Goal: Information Seeking & Learning: Learn about a topic

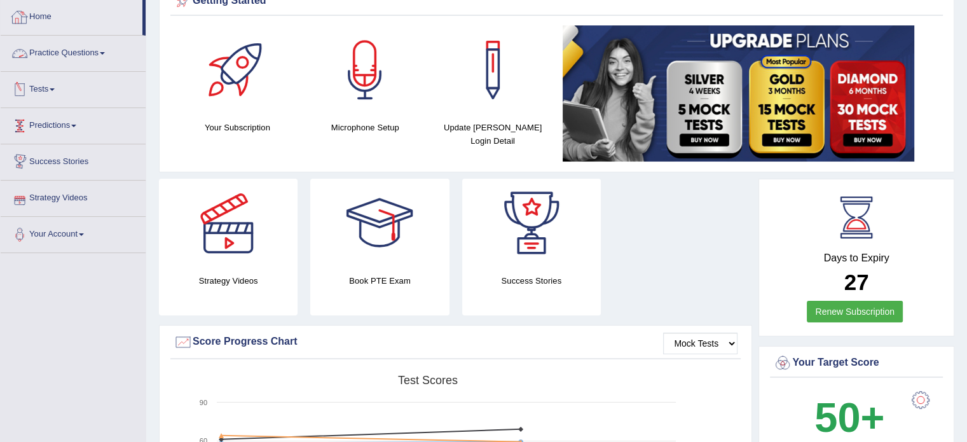
click at [50, 91] on link "Tests" at bounding box center [73, 88] width 145 height 32
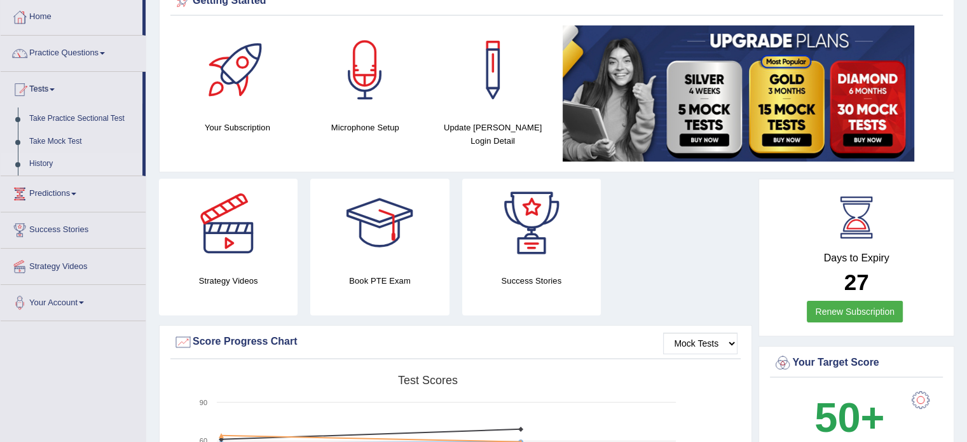
click at [46, 168] on link "History" at bounding box center [83, 164] width 119 height 23
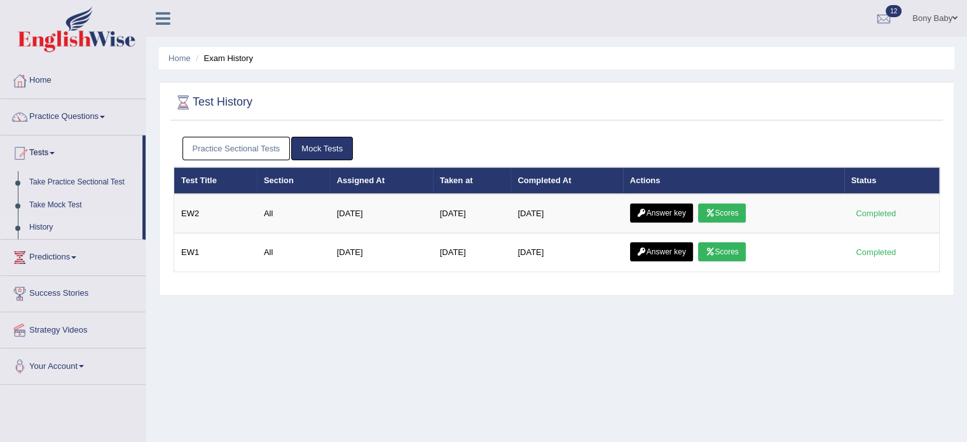
click at [239, 149] on link "Practice Sectional Tests" at bounding box center [236, 149] width 108 height 24
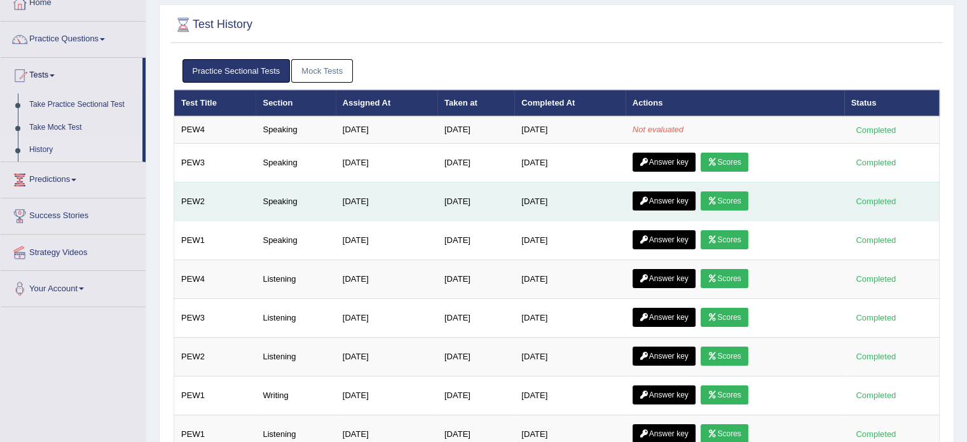
scroll to position [64, 0]
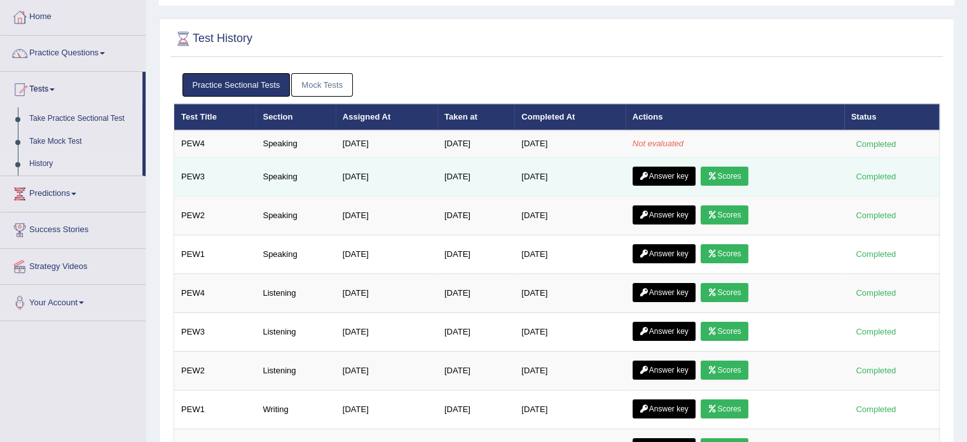
click at [730, 177] on link "Scores" at bounding box center [723, 175] width 47 height 19
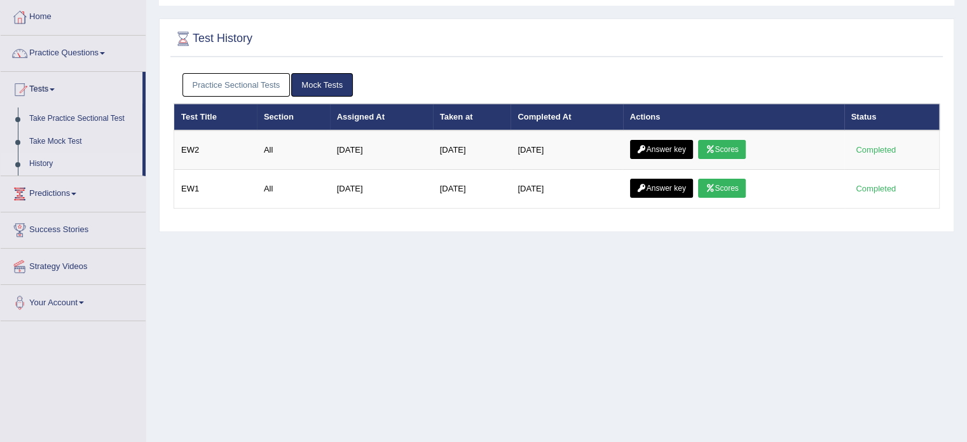
scroll to position [64, 0]
click at [250, 80] on link "Practice Sectional Tests" at bounding box center [236, 85] width 108 height 24
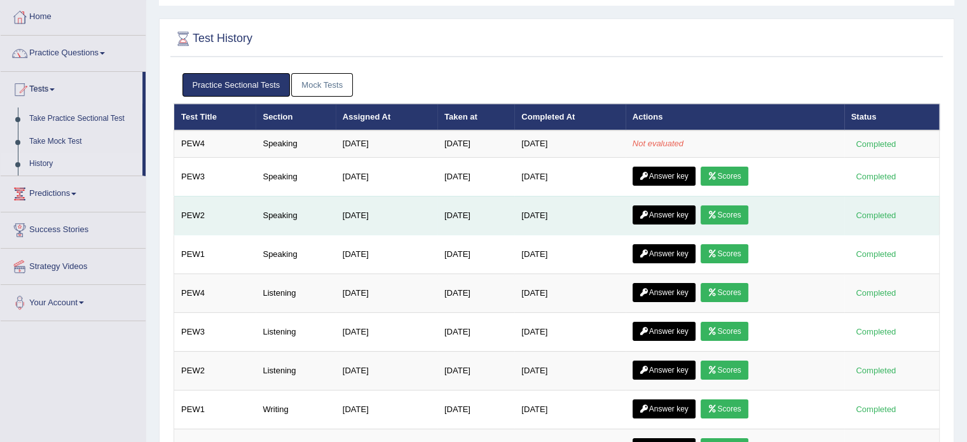
click at [743, 216] on link "Scores" at bounding box center [723, 214] width 47 height 19
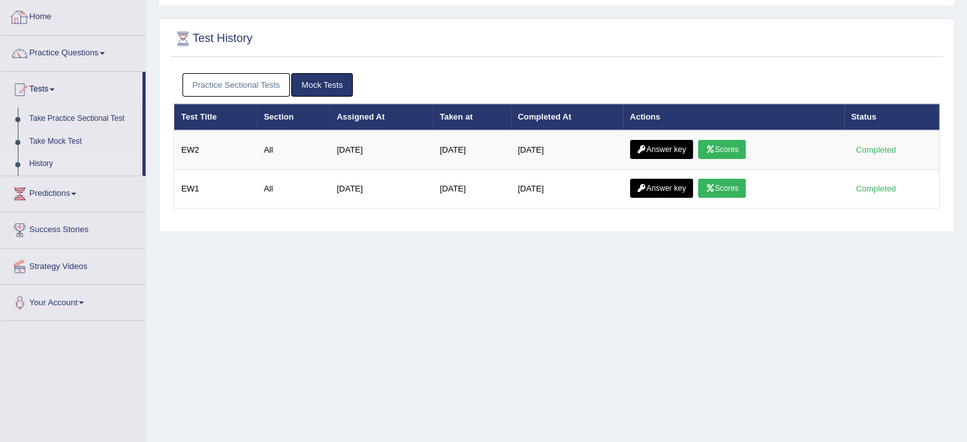
scroll to position [64, 0]
click at [224, 79] on link "Practice Sectional Tests" at bounding box center [236, 85] width 108 height 24
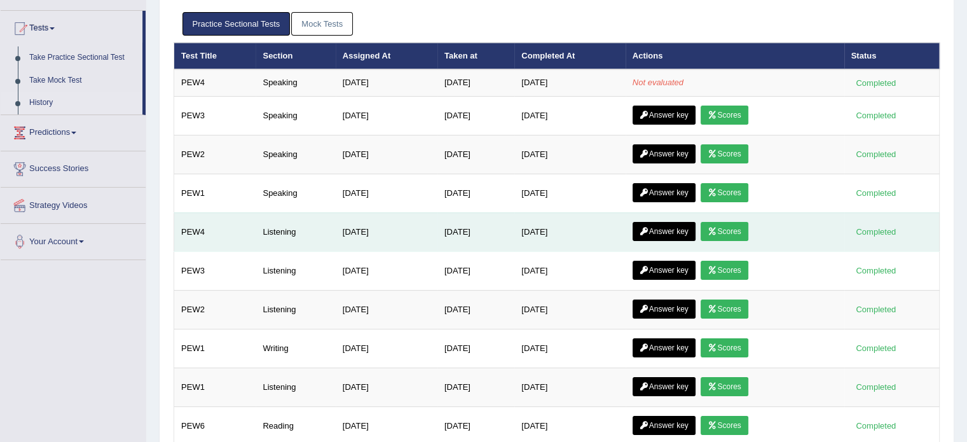
scroll to position [191, 0]
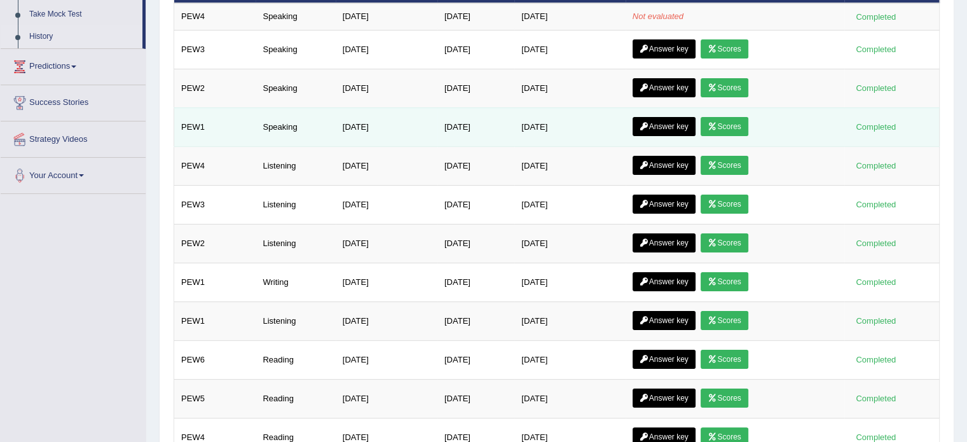
click at [747, 126] on link "Scores" at bounding box center [723, 126] width 47 height 19
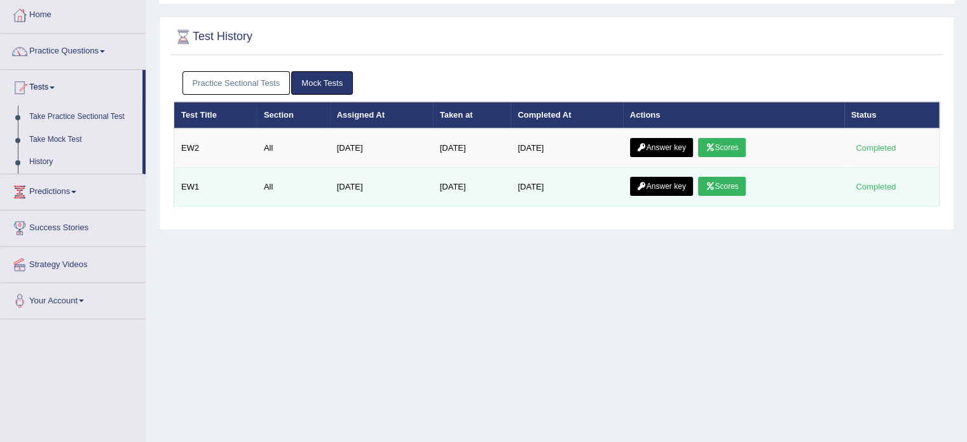
scroll to position [64, 0]
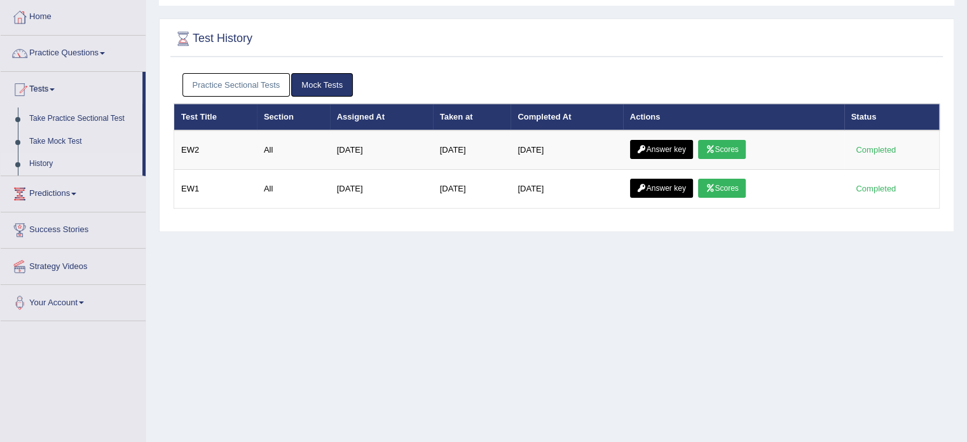
click at [269, 82] on link "Practice Sectional Tests" at bounding box center [236, 85] width 108 height 24
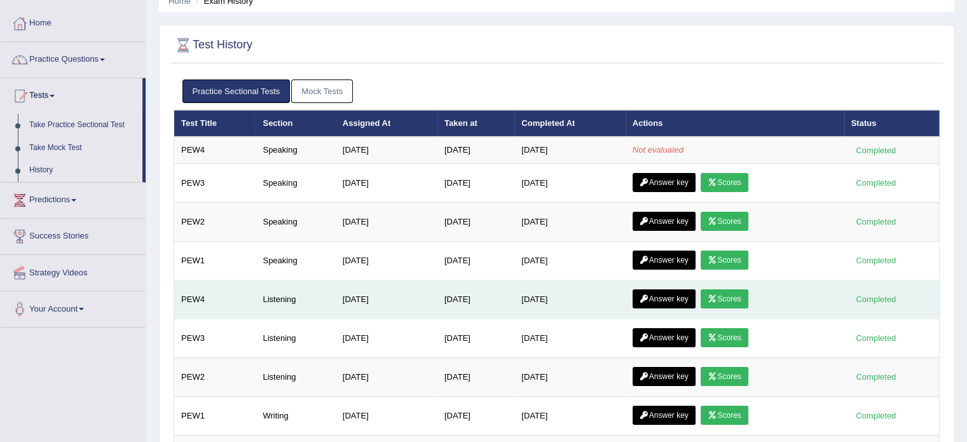
scroll to position [0, 0]
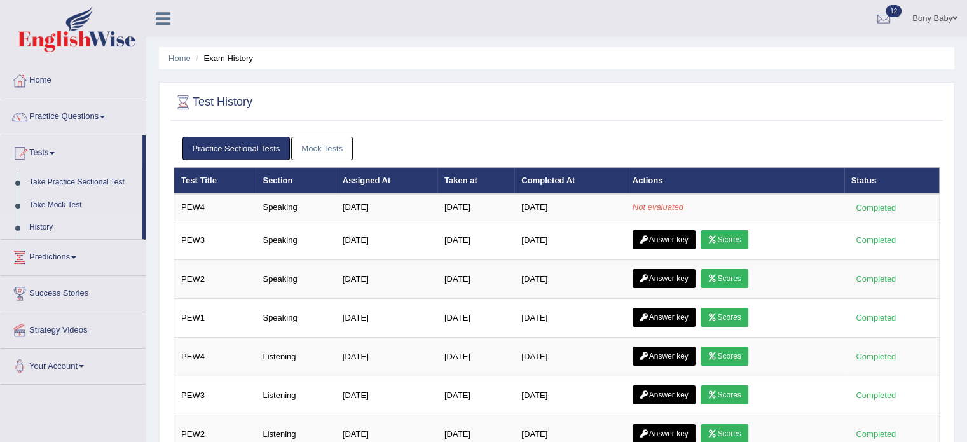
click at [248, 145] on link "Practice Sectional Tests" at bounding box center [236, 149] width 108 height 24
click at [229, 151] on link "Practice Sectional Tests" at bounding box center [236, 149] width 108 height 24
click at [101, 181] on link "Take Practice Sectional Test" at bounding box center [83, 182] width 119 height 23
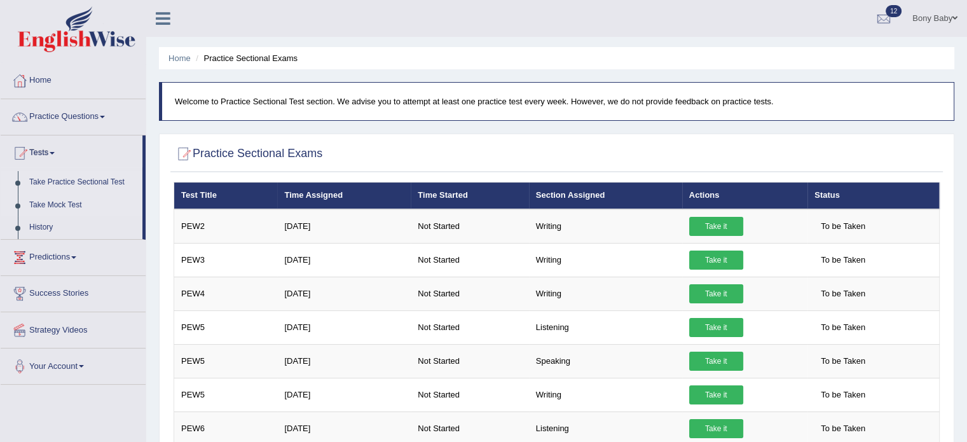
click at [63, 201] on link "Take Mock Test" at bounding box center [83, 205] width 119 height 23
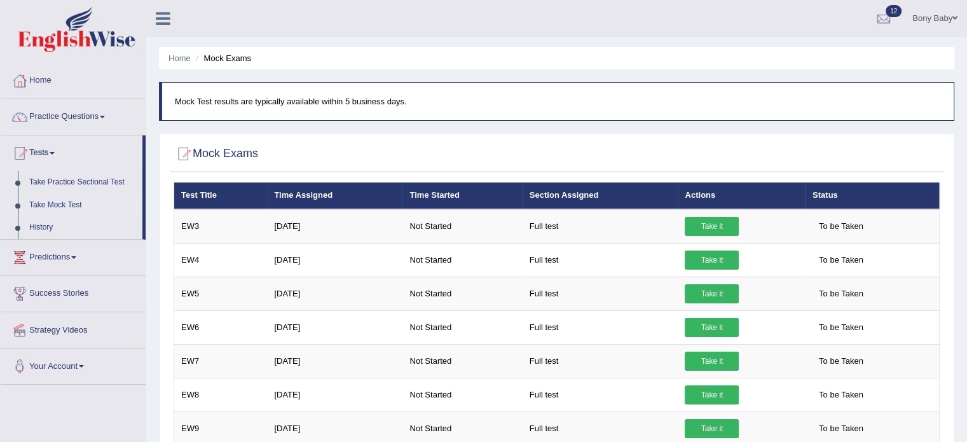
click at [58, 205] on link "Take Mock Test" at bounding box center [83, 205] width 119 height 23
click at [39, 226] on link "History" at bounding box center [83, 227] width 119 height 23
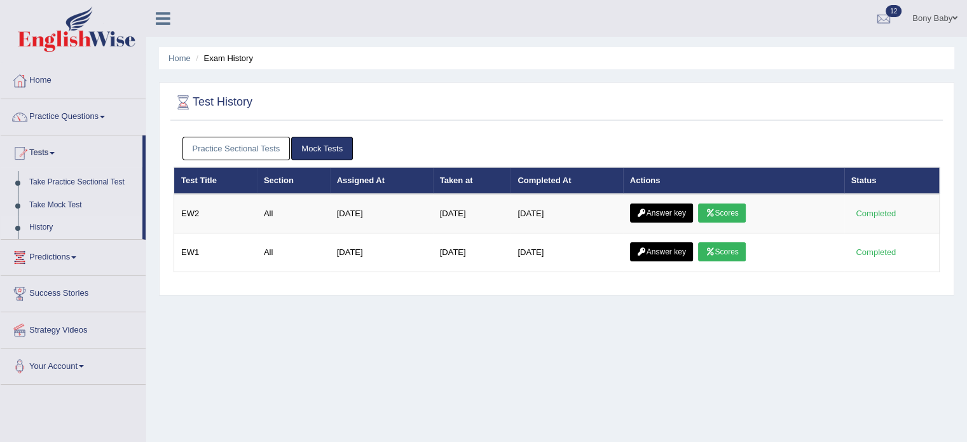
click at [236, 154] on link "Practice Sectional Tests" at bounding box center [236, 149] width 108 height 24
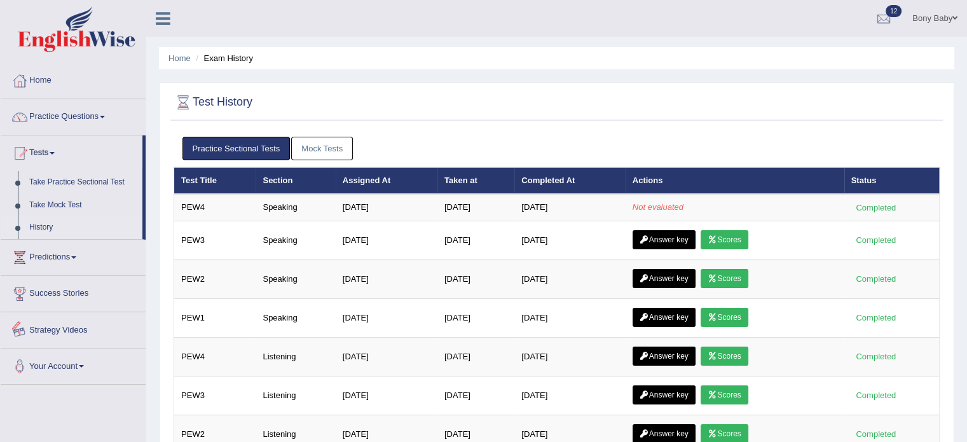
click at [67, 328] on link "Strategy Videos" at bounding box center [73, 328] width 145 height 32
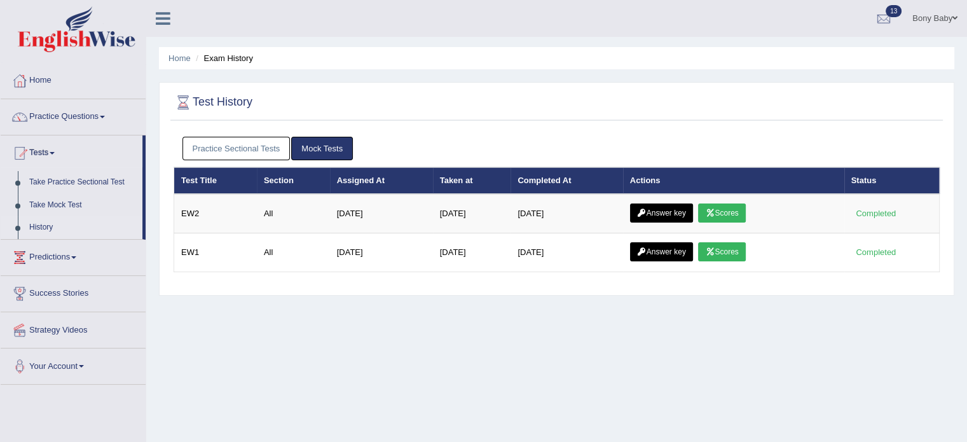
click at [249, 152] on link "Practice Sectional Tests" at bounding box center [236, 149] width 108 height 24
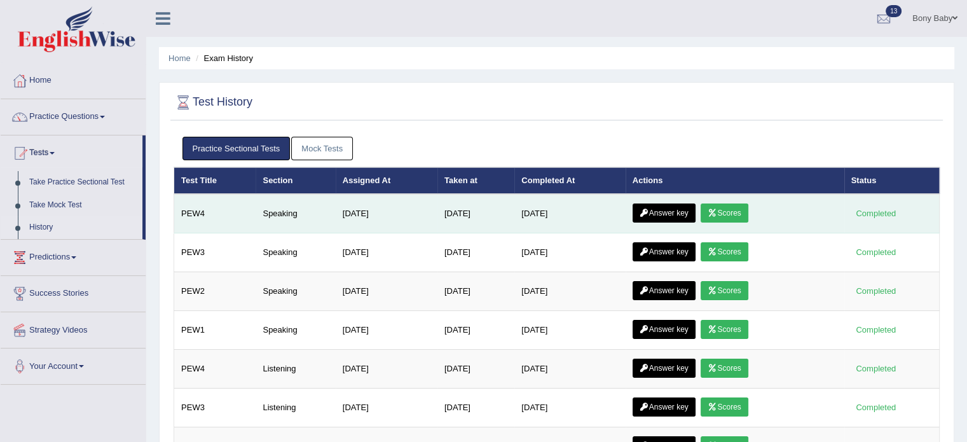
click at [740, 215] on link "Scores" at bounding box center [723, 212] width 47 height 19
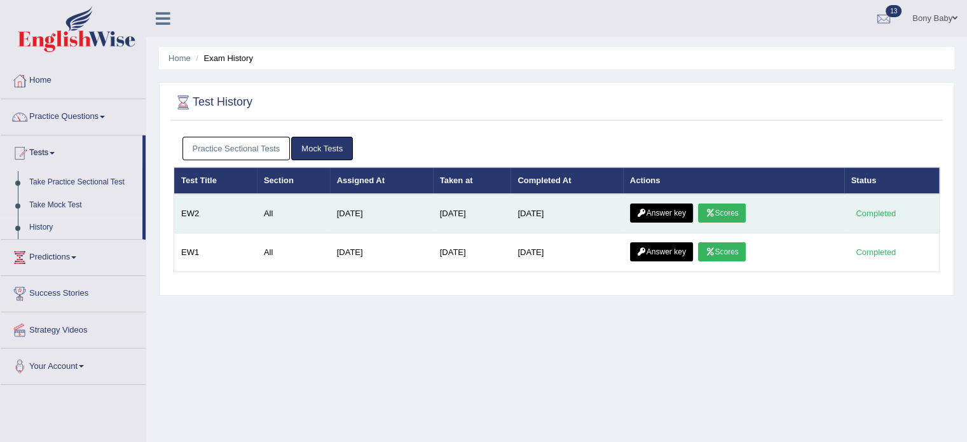
click at [666, 208] on link "Answer key" at bounding box center [661, 212] width 63 height 19
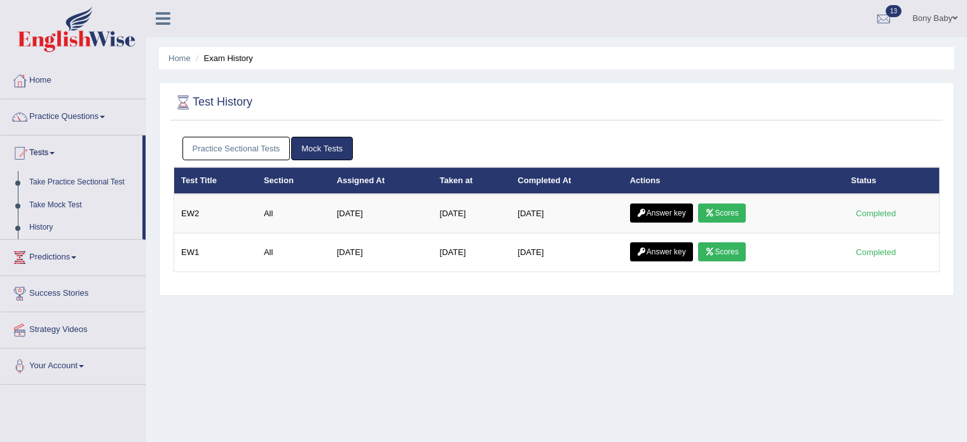
click at [250, 148] on link "Practice Sectional Tests" at bounding box center [236, 149] width 108 height 24
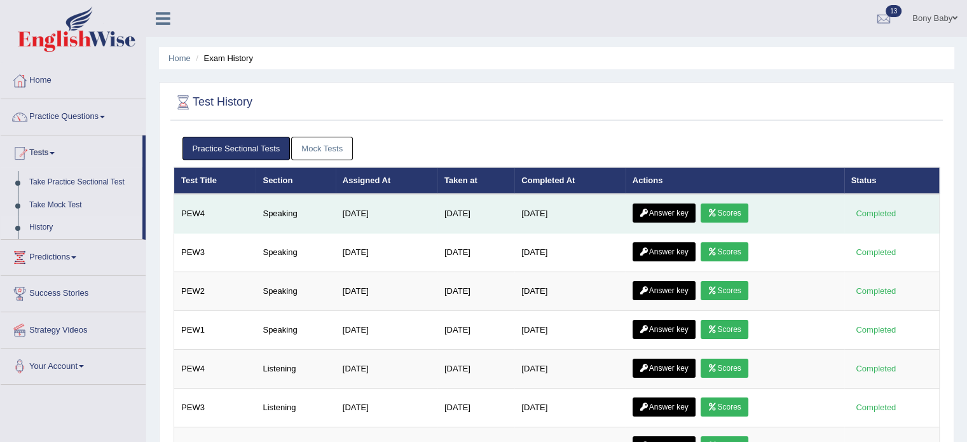
click at [660, 205] on link "Answer key" at bounding box center [663, 212] width 63 height 19
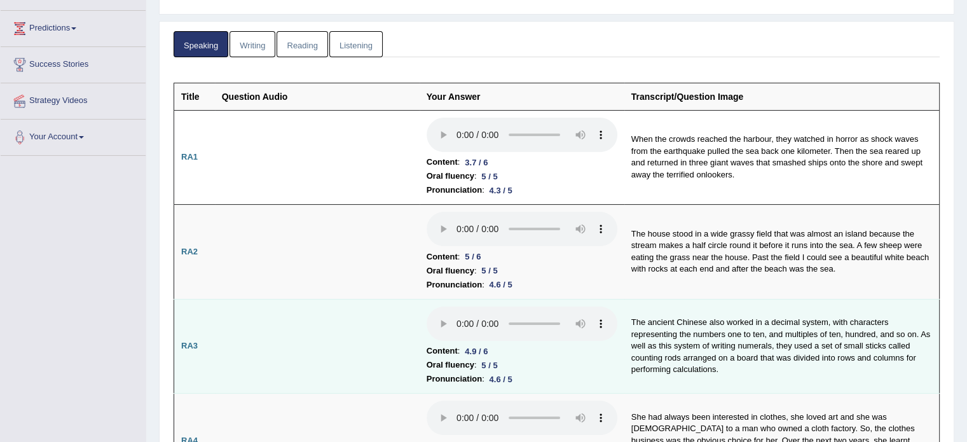
scroll to position [254, 0]
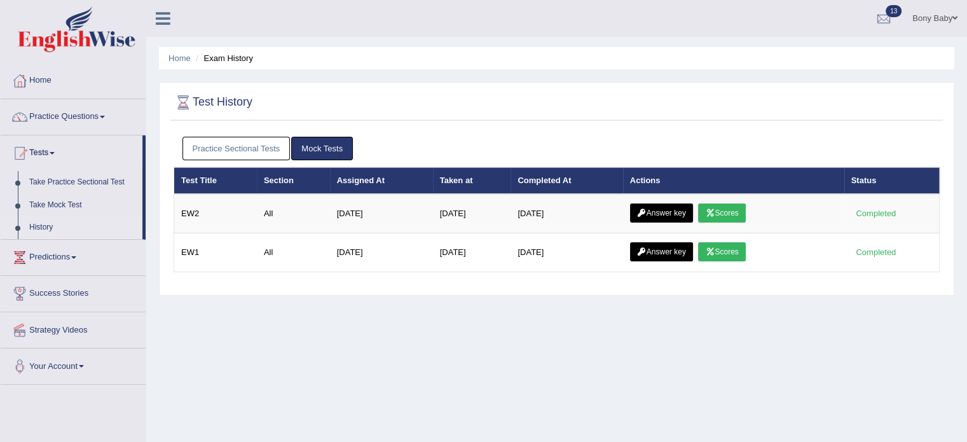
click at [251, 143] on link "Practice Sectional Tests" at bounding box center [236, 149] width 108 height 24
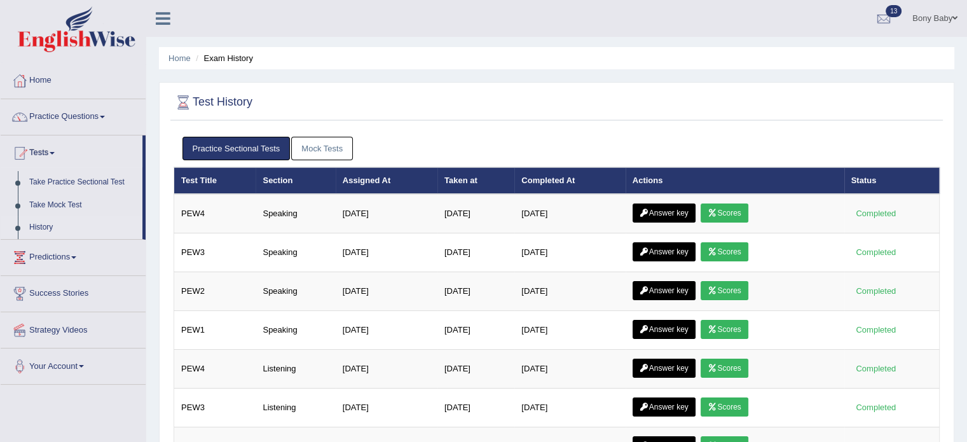
drag, startPoint x: 143, startPoint y: 229, endPoint x: 146, endPoint y: 242, distance: 13.7
click at [146, 246] on div "Toggle navigation Home Practice Questions Speaking Practice Read Aloud Repeat S…" at bounding box center [483, 415] width 967 height 831
click at [153, 224] on div "Home Exam History Test History Practice Sectional Tests Mock Tests Test Title S…" at bounding box center [556, 403] width 820 height 806
click at [83, 118] on link "Practice Questions" at bounding box center [73, 115] width 145 height 32
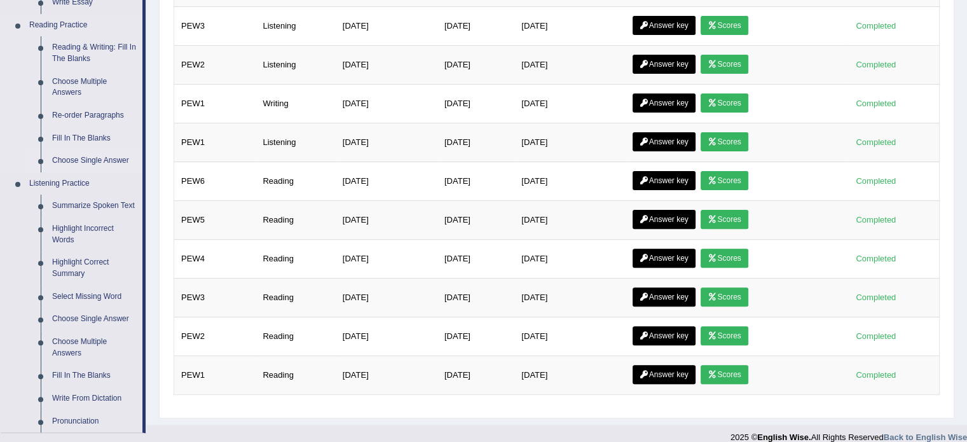
scroll to position [254, 0]
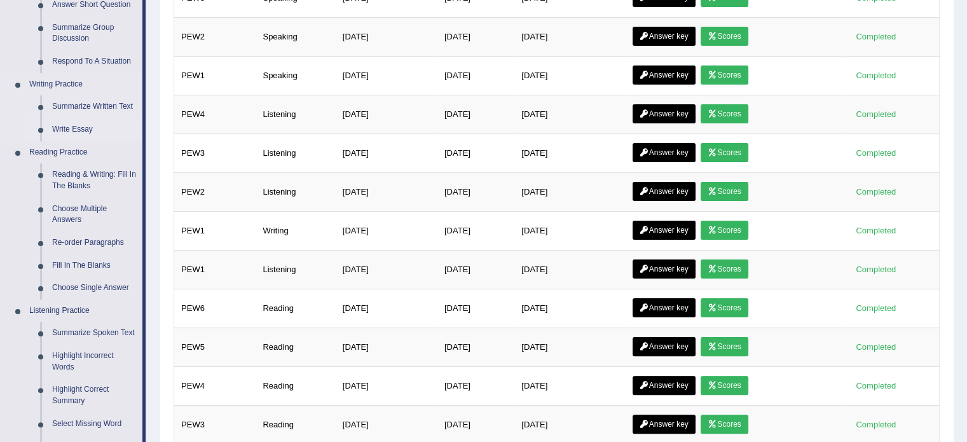
click at [81, 130] on link "Write Essay" at bounding box center [94, 129] width 96 height 23
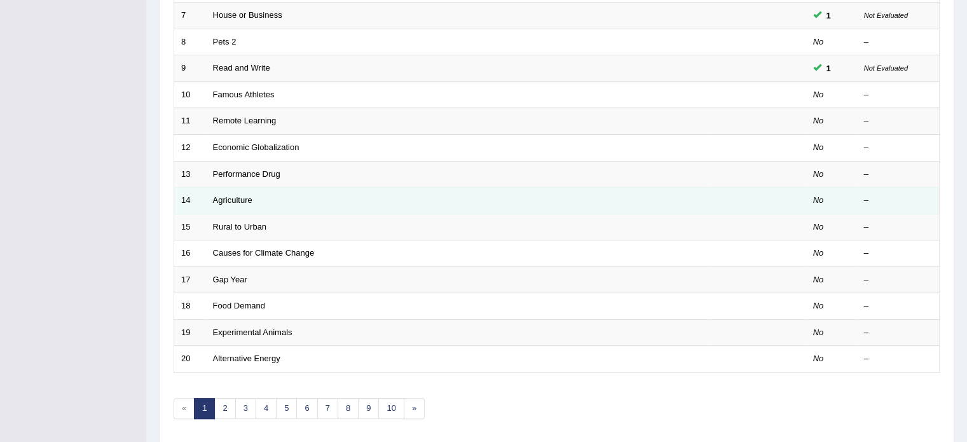
scroll to position [381, 0]
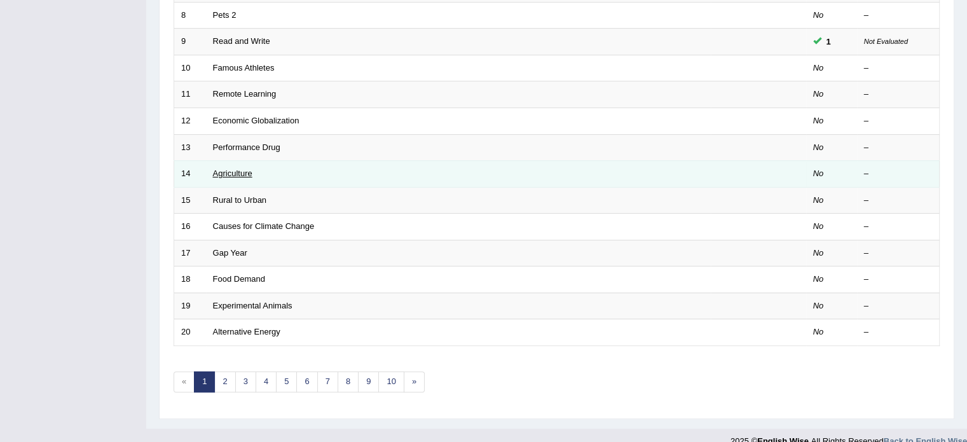
click at [240, 170] on link "Agriculture" at bounding box center [232, 173] width 39 height 10
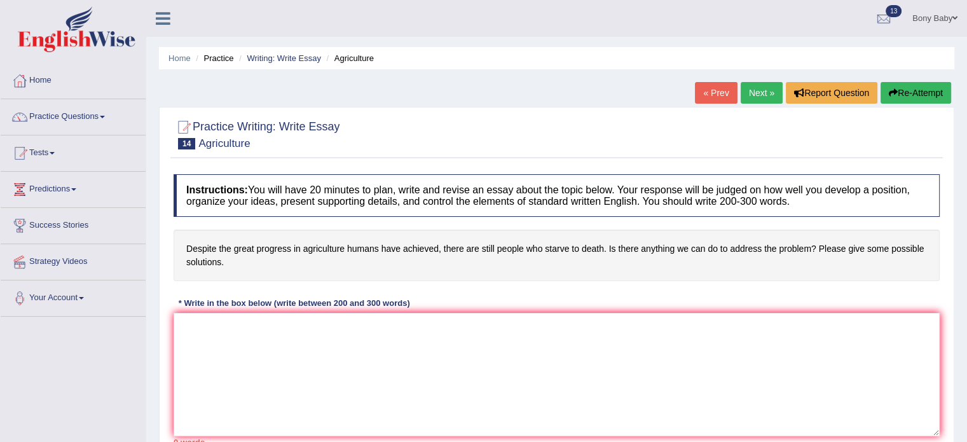
scroll to position [64, 0]
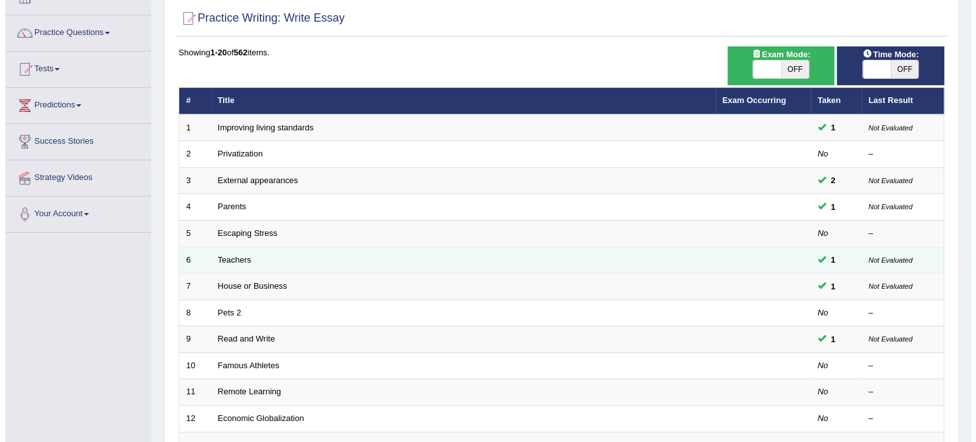
scroll to position [64, 0]
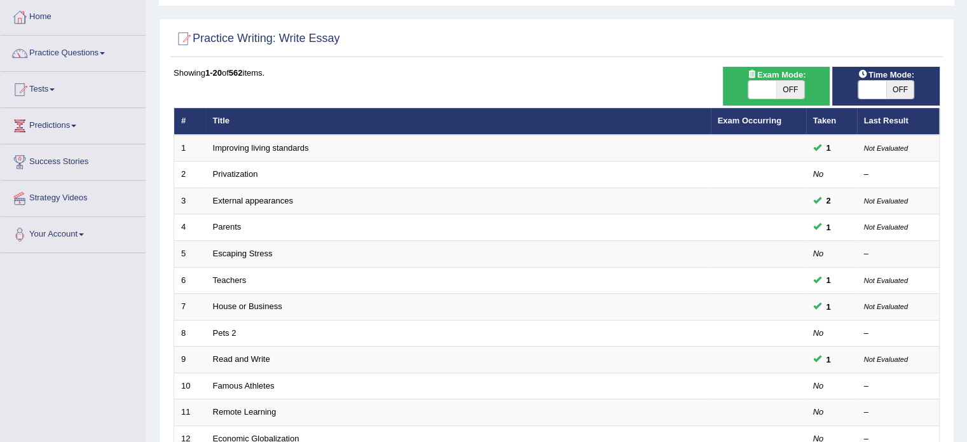
click at [796, 86] on span "OFF" at bounding box center [790, 90] width 28 height 18
checkbox input "true"
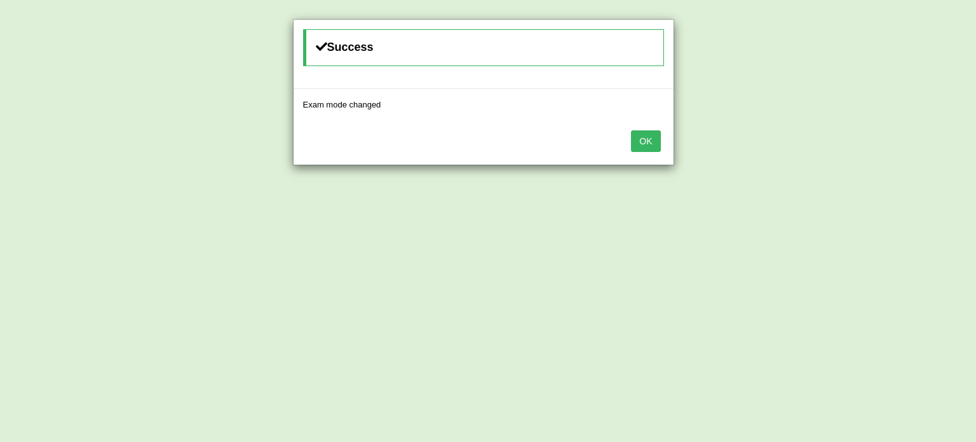
click at [652, 142] on button "OK" at bounding box center [645, 141] width 29 height 22
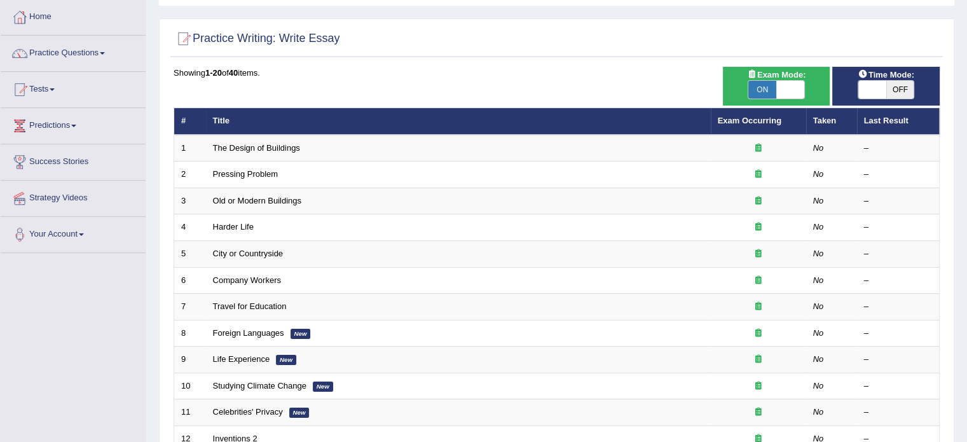
click at [897, 86] on span "OFF" at bounding box center [900, 90] width 28 height 18
checkbox input "true"
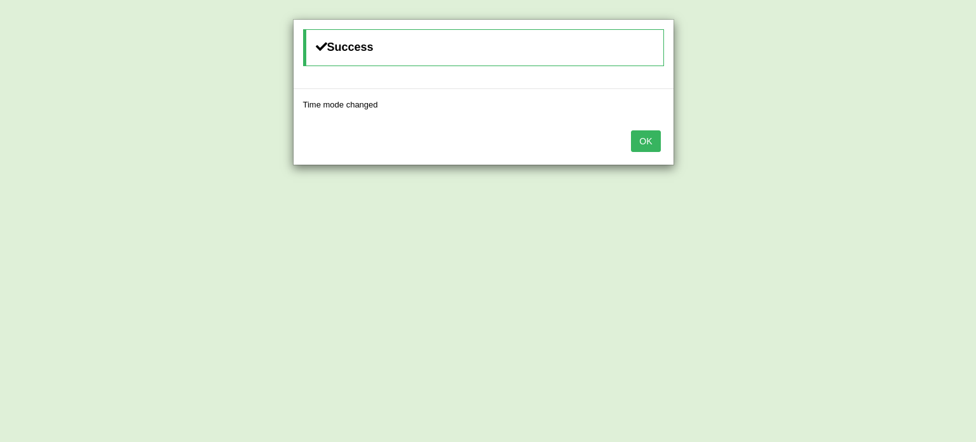
click at [650, 137] on button "OK" at bounding box center [645, 141] width 29 height 22
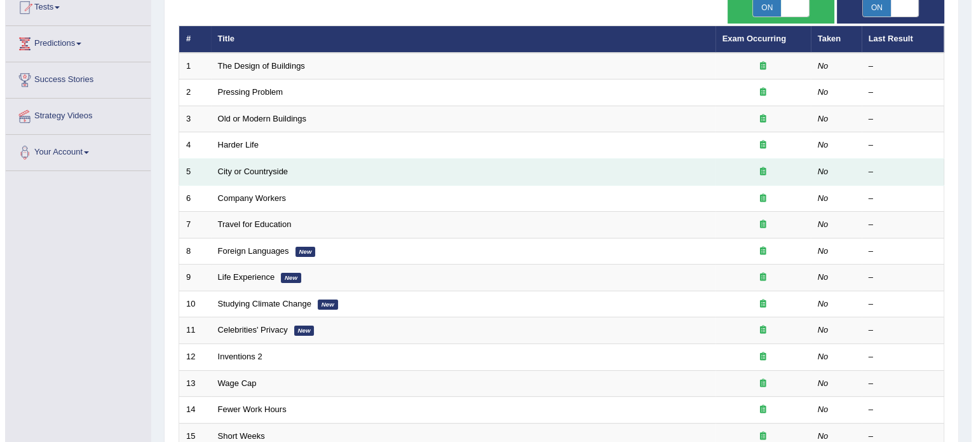
scroll to position [64, 0]
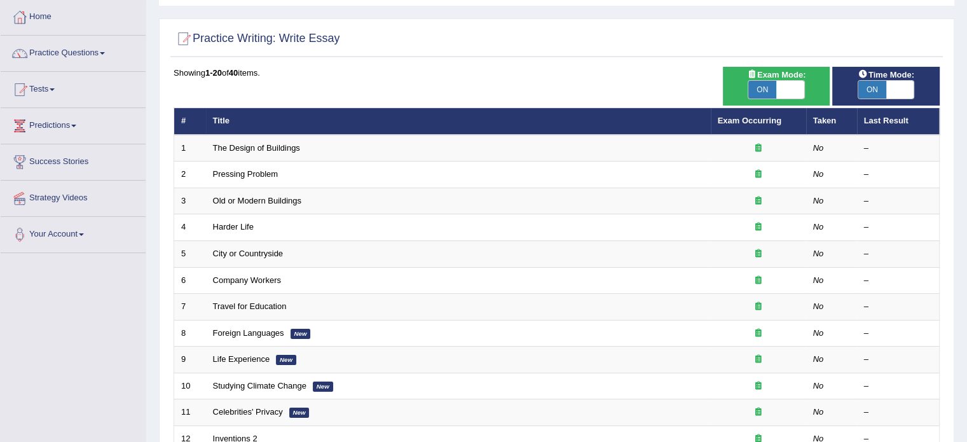
click at [768, 83] on span "ON" at bounding box center [762, 90] width 28 height 18
checkbox input "false"
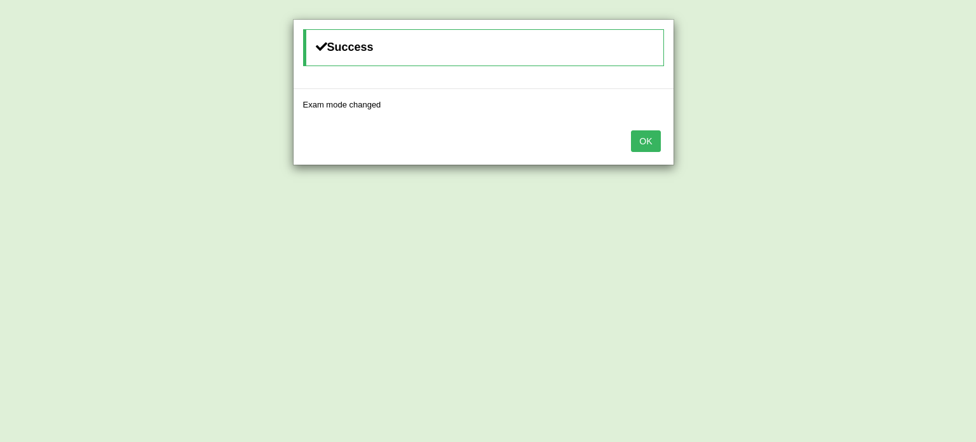
click at [648, 142] on button "OK" at bounding box center [645, 141] width 29 height 22
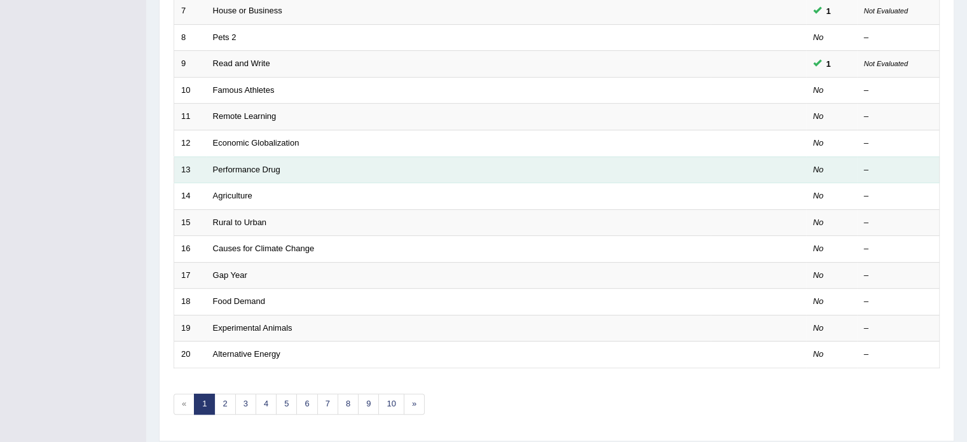
scroll to position [381, 0]
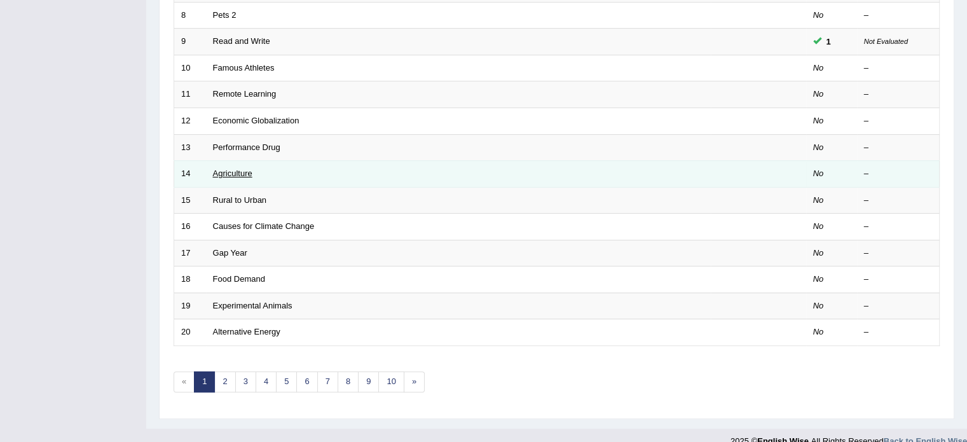
click at [221, 172] on link "Agriculture" at bounding box center [232, 173] width 39 height 10
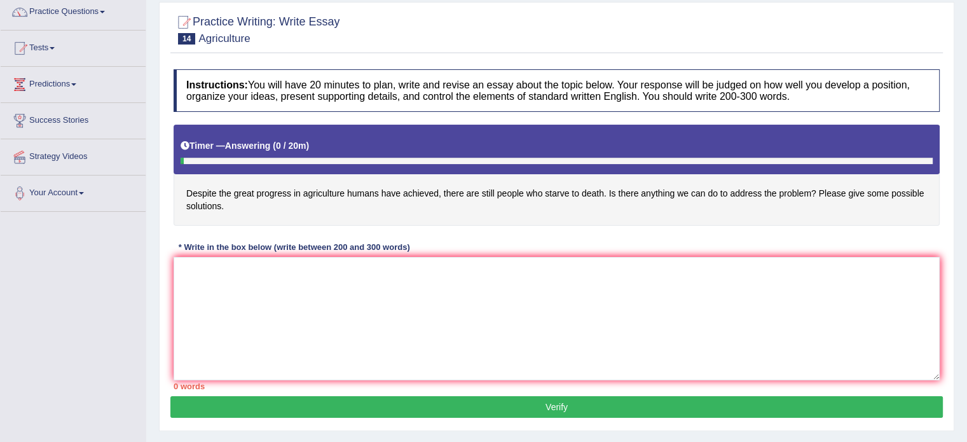
scroll to position [127, 0]
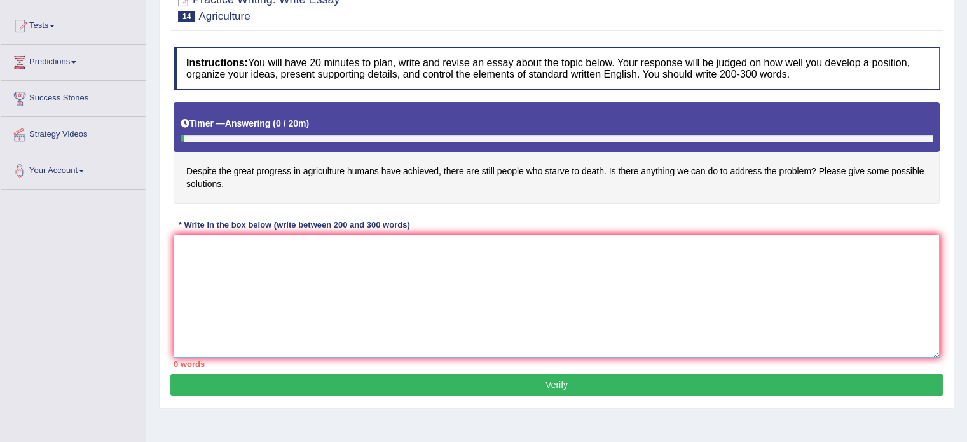
click at [276, 320] on textarea at bounding box center [556, 295] width 766 height 123
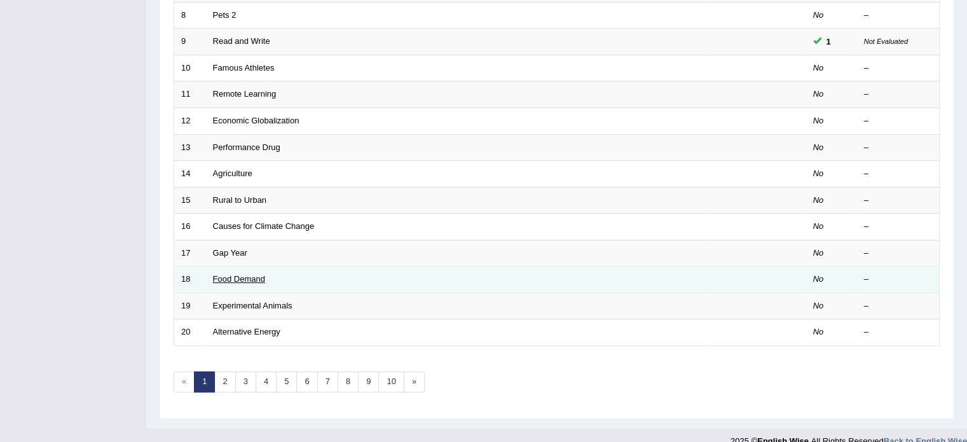
click at [239, 276] on link "Food Demand" at bounding box center [239, 279] width 52 height 10
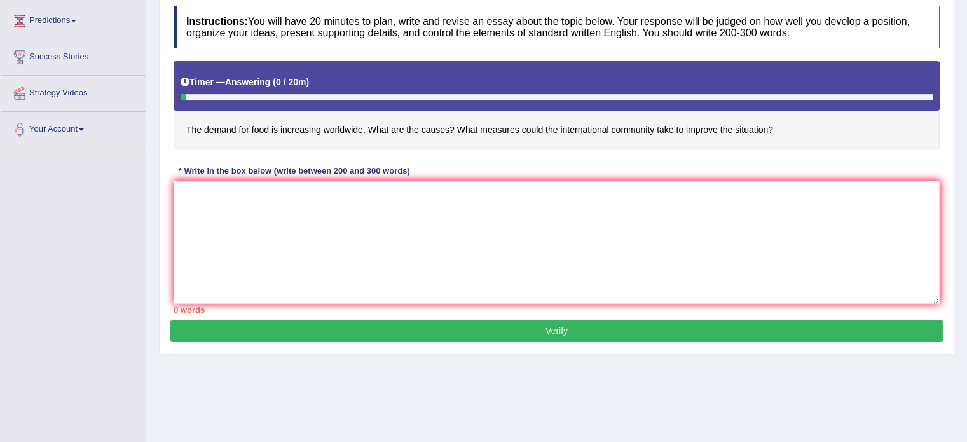
scroll to position [191, 0]
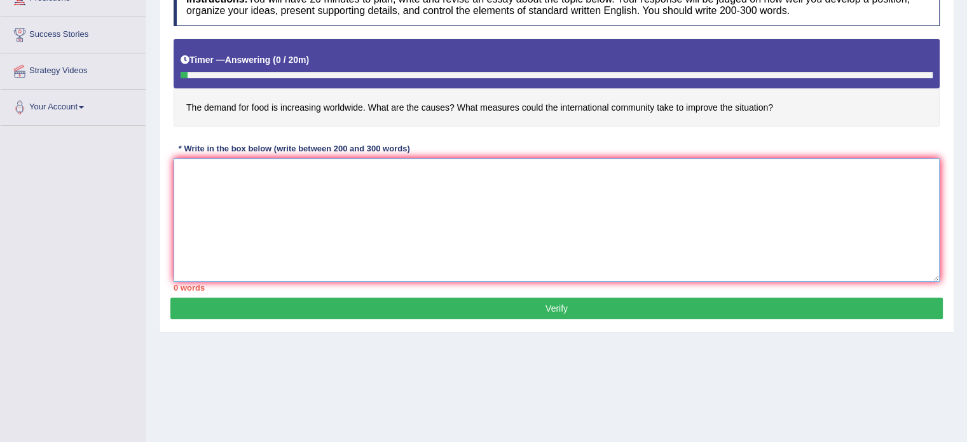
click at [259, 185] on textarea at bounding box center [556, 219] width 766 height 123
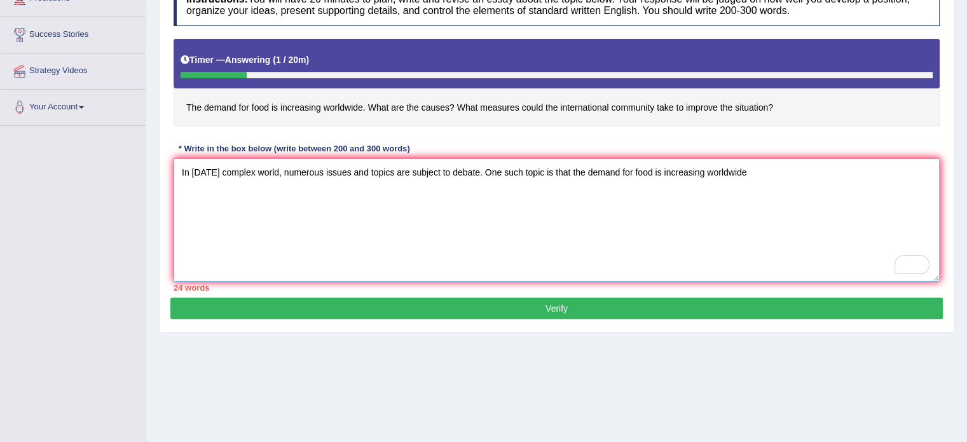
click at [756, 172] on textarea "In today's complex world, numerous issues and topics are subject to debate. One…" at bounding box center [556, 219] width 766 height 123
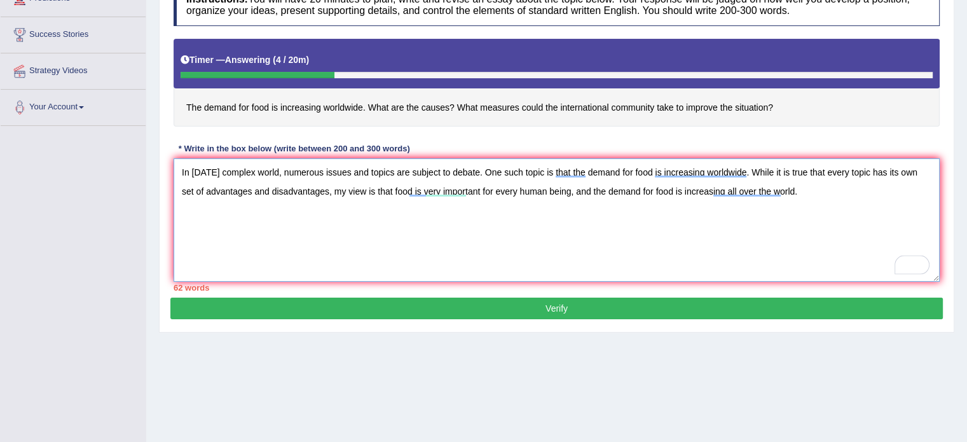
click at [793, 190] on textarea "In today's complex world, numerous issues and topics are subject to debate. One…" at bounding box center [556, 219] width 766 height 123
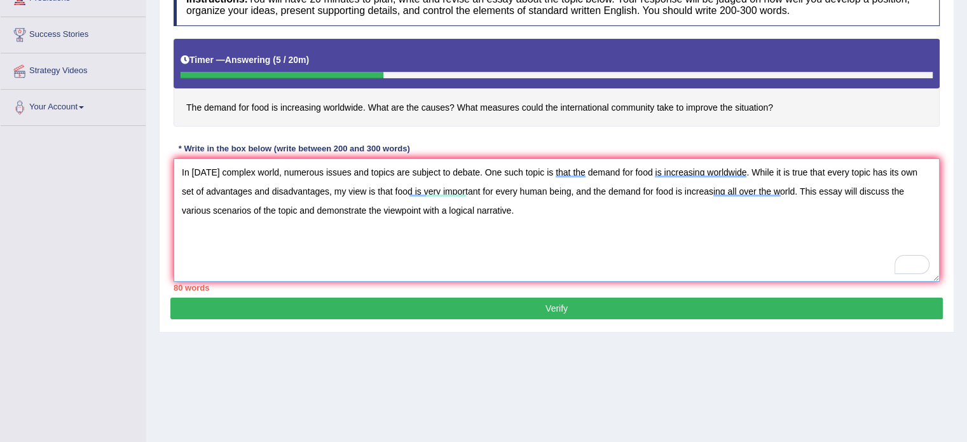
click at [495, 208] on textarea "In today's complex world, numerous issues and topics are subject to debate. One…" at bounding box center [556, 219] width 766 height 123
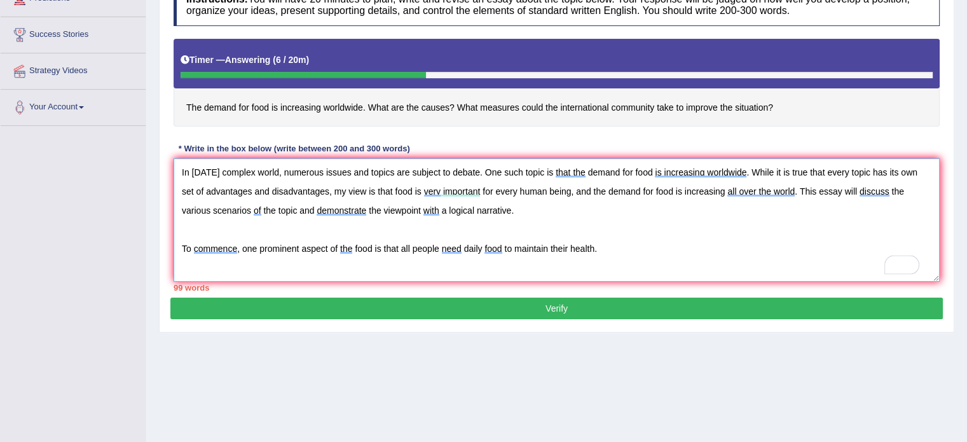
click at [609, 248] on textarea "In today's complex world, numerous issues and topics are subject to debate. One…" at bounding box center [556, 219] width 766 height 123
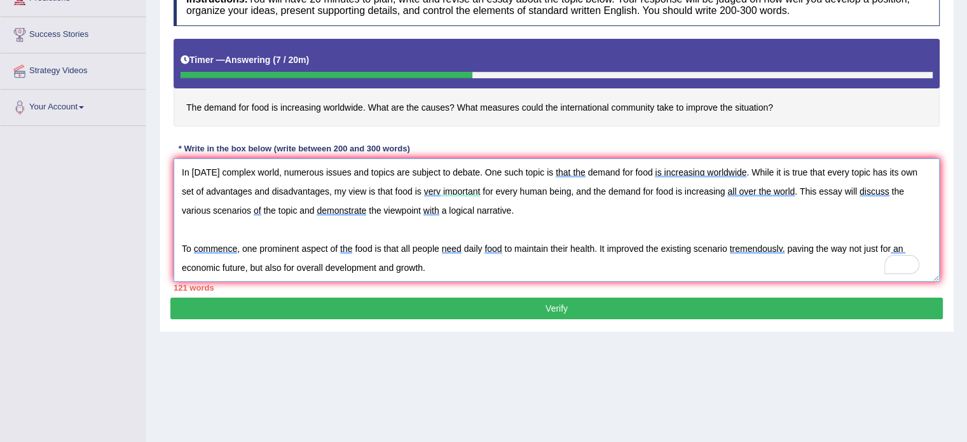
click at [445, 267] on textarea "In today's complex world, numerous issues and topics are subject to debate. One…" at bounding box center [556, 219] width 766 height 123
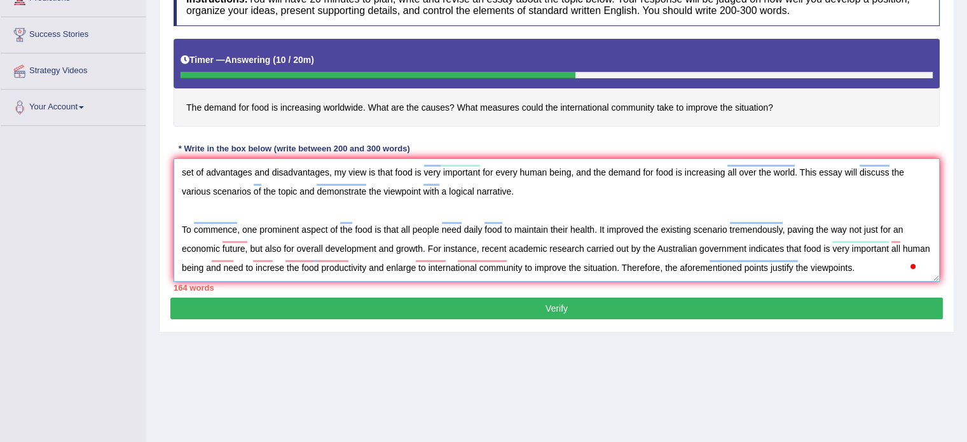
scroll to position [48, 0]
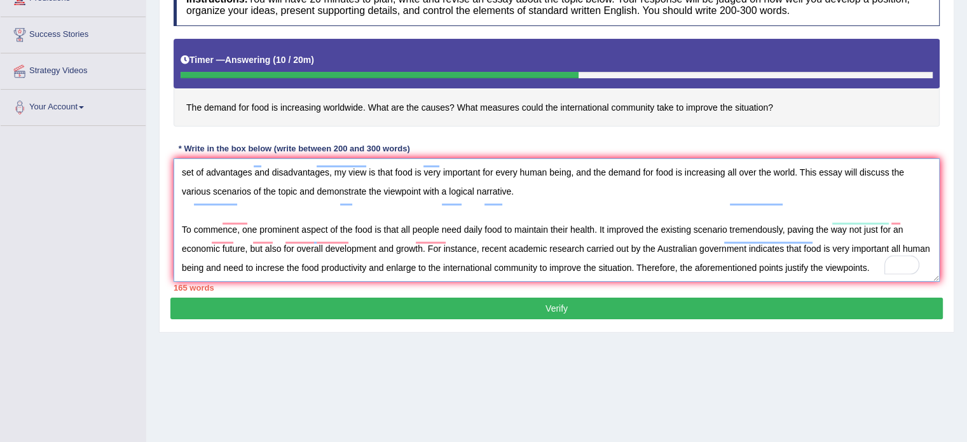
click at [423, 271] on textarea "In today's complex world, numerous issues and topics are subject to debate. One…" at bounding box center [556, 219] width 766 height 123
click at [269, 271] on textarea "In today's complex world, numerous issues and topics are subject to debate. One…" at bounding box center [556, 219] width 766 height 123
click at [899, 241] on textarea "In today's complex world, numerous issues and topics are subject to debate. One…" at bounding box center [556, 219] width 766 height 123
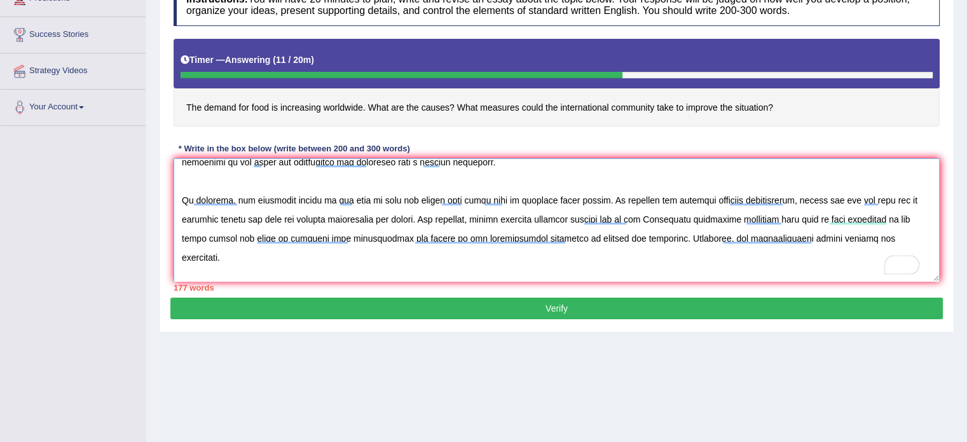
type textarea "In [DATE] complex world, numerous issues and topics are subject to debate. One …"
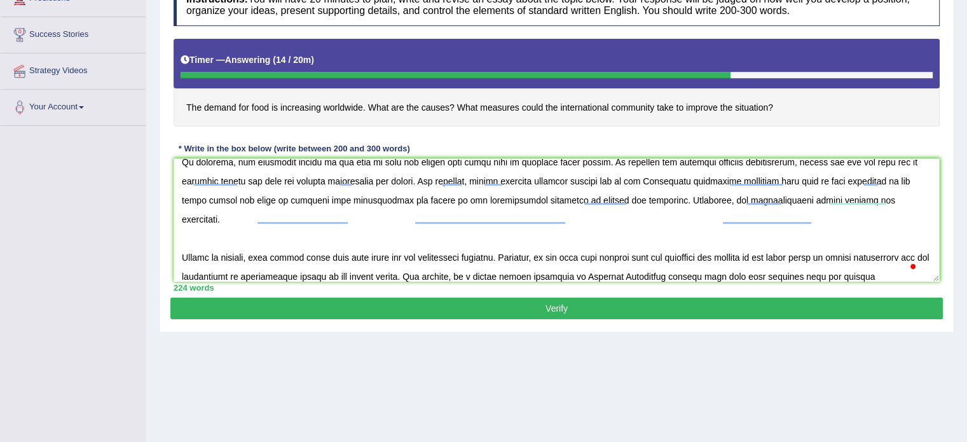
scroll to position [86, 0]
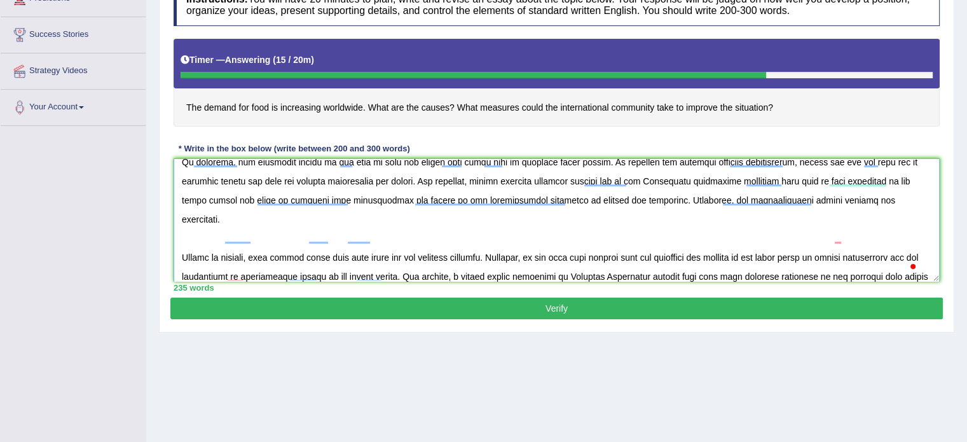
click at [451, 274] on textarea "To enrich screen reader interactions, please activate Accessibility in Grammarl…" at bounding box center [556, 219] width 766 height 123
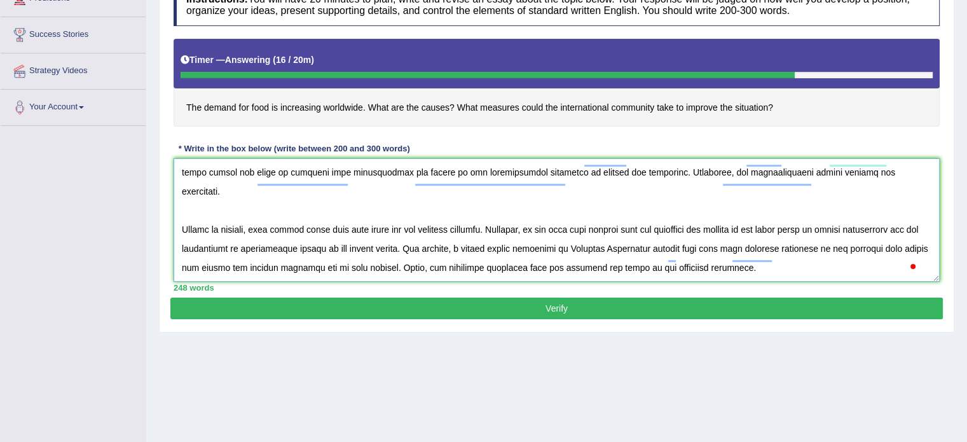
scroll to position [125, 0]
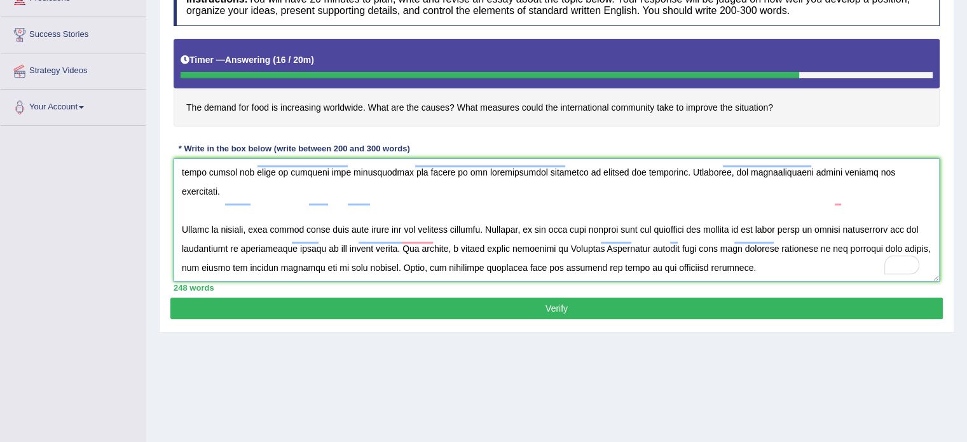
click at [783, 241] on textarea "To enrich screen reader interactions, please activate Accessibility in Grammarl…" at bounding box center [556, 219] width 766 height 123
click at [824, 242] on textarea "To enrich screen reader interactions, please activate Accessibility in Grammarl…" at bounding box center [556, 219] width 766 height 123
click at [191, 269] on textarea "To enrich screen reader interactions, please activate Accessibility in Grammarl…" at bounding box center [556, 219] width 766 height 123
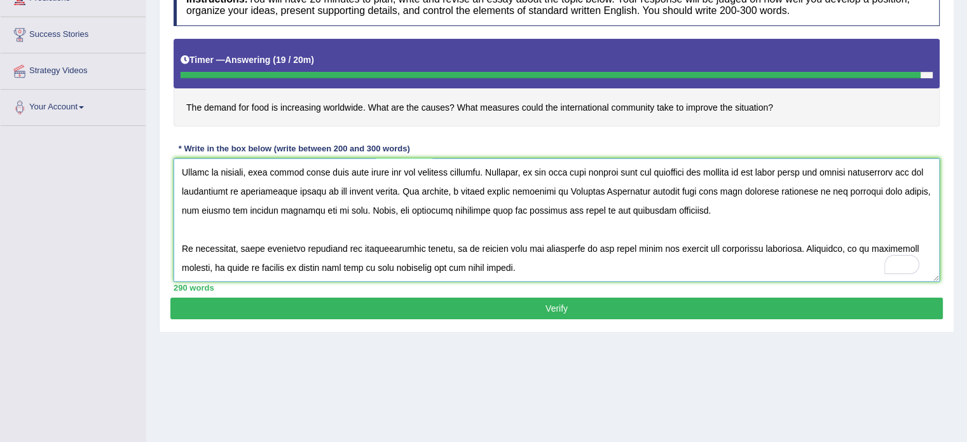
scroll to position [214, 0]
type textarea "In [DATE] complex world, numerous issues and topics are subject to debate. One …"
click at [471, 301] on button "Verify" at bounding box center [556, 308] width 772 height 22
